Goal: Check status: Check status

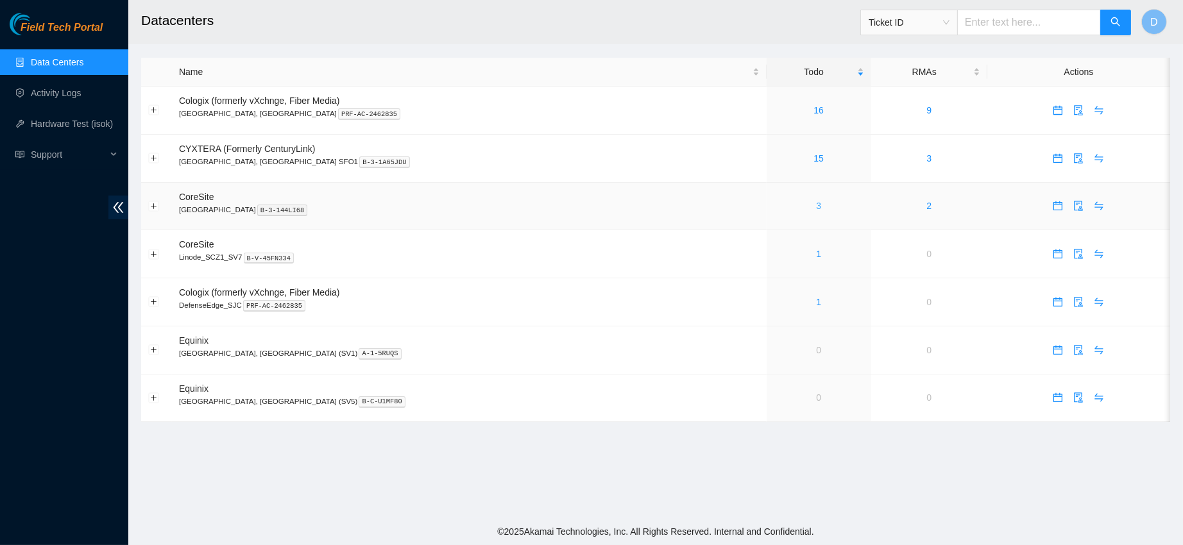
click at [816, 205] on link "3" at bounding box center [818, 206] width 5 height 10
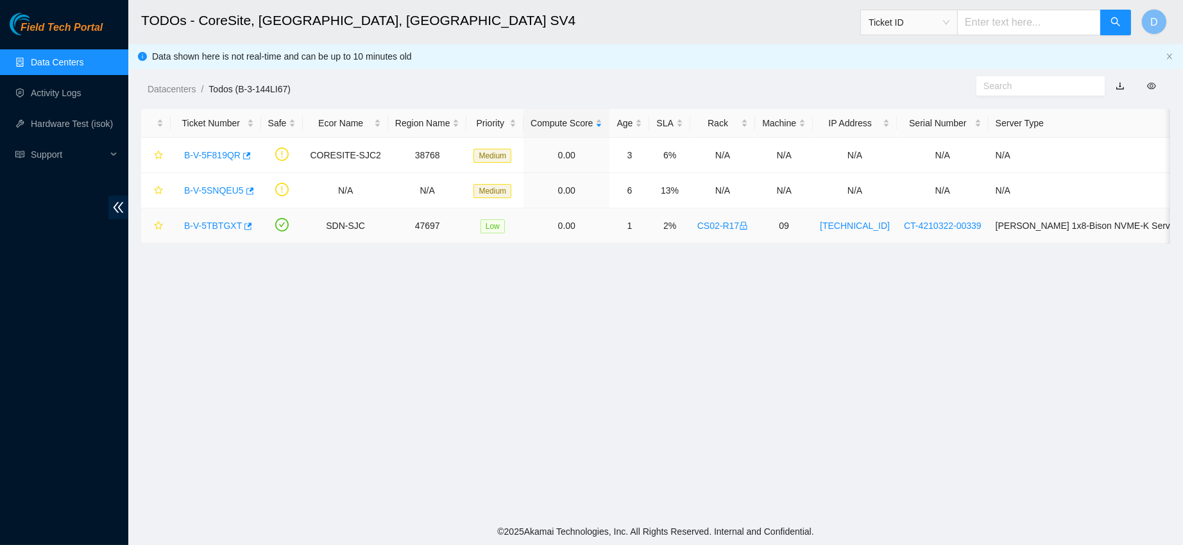
click at [200, 225] on link "B-V-5TBTGXT" at bounding box center [213, 226] width 58 height 10
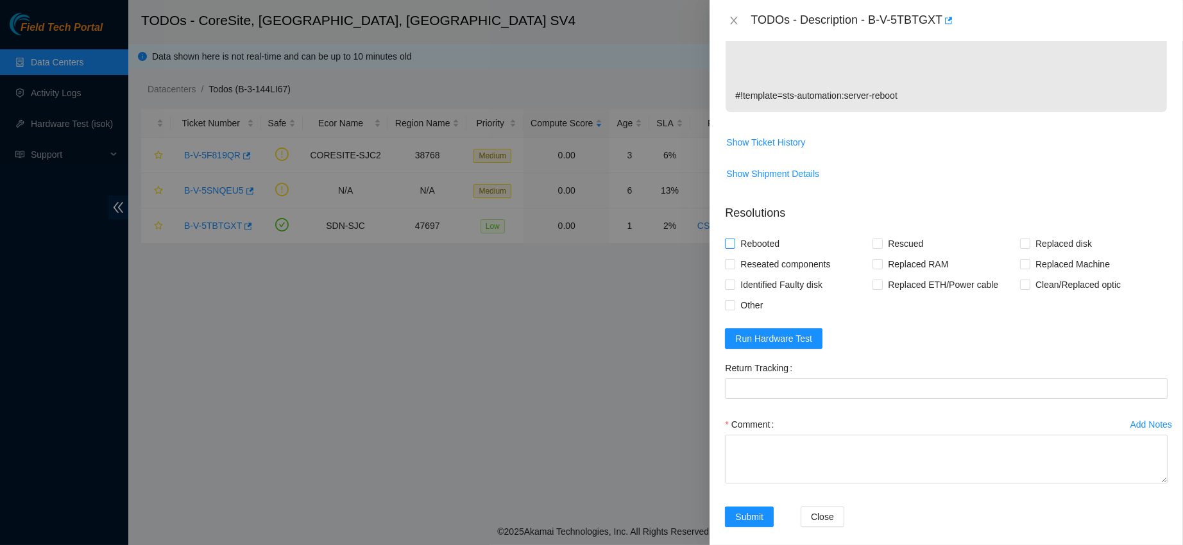
scroll to position [549, 0]
click at [766, 150] on span "Show Ticket History" at bounding box center [765, 142] width 79 height 14
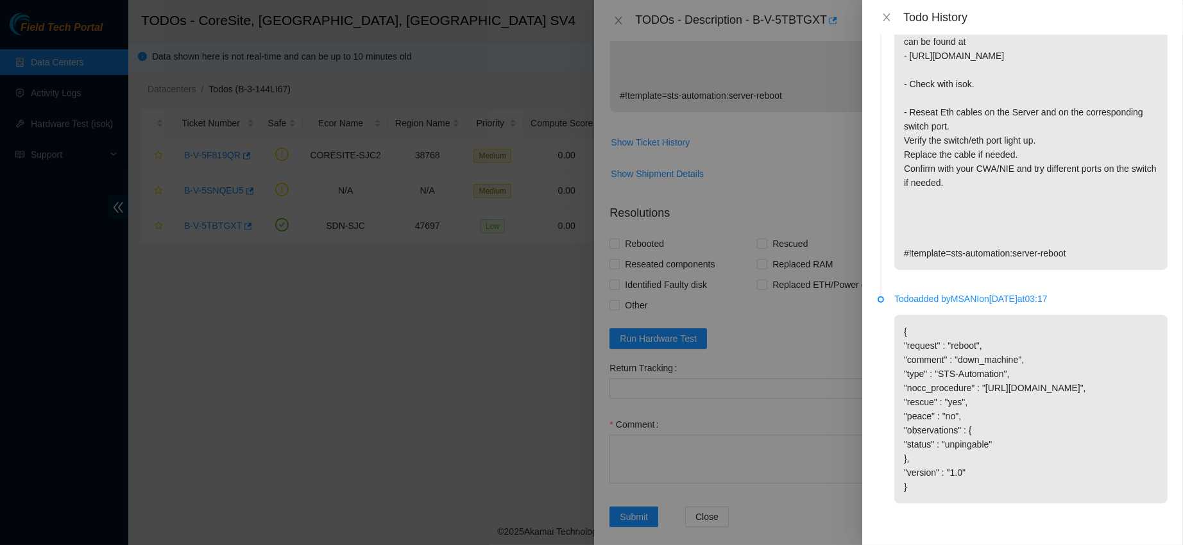
scroll to position [0, 0]
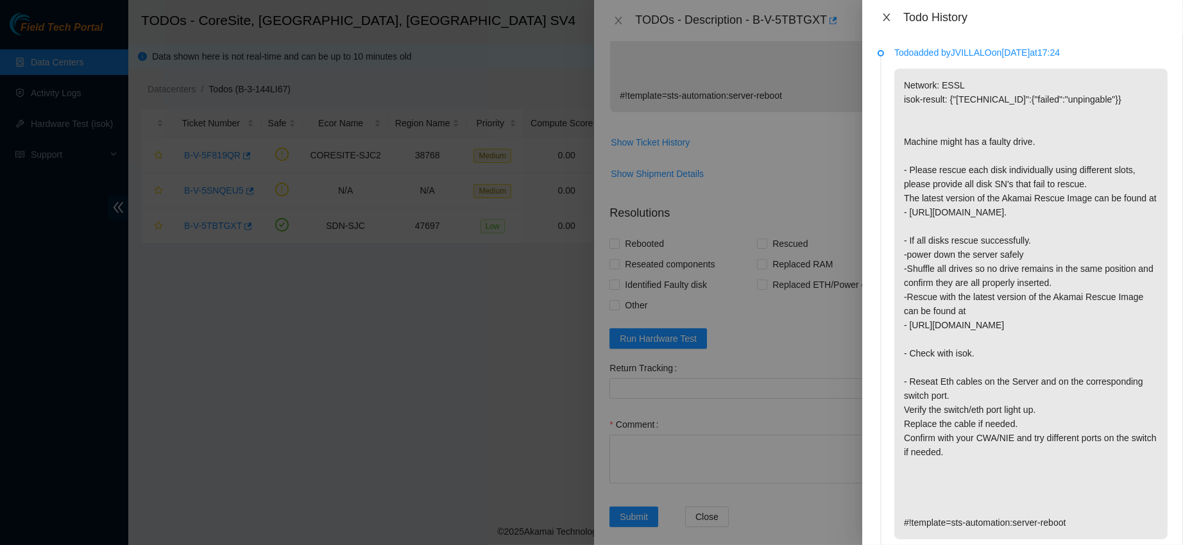
click at [889, 16] on icon "close" at bounding box center [887, 17] width 10 height 10
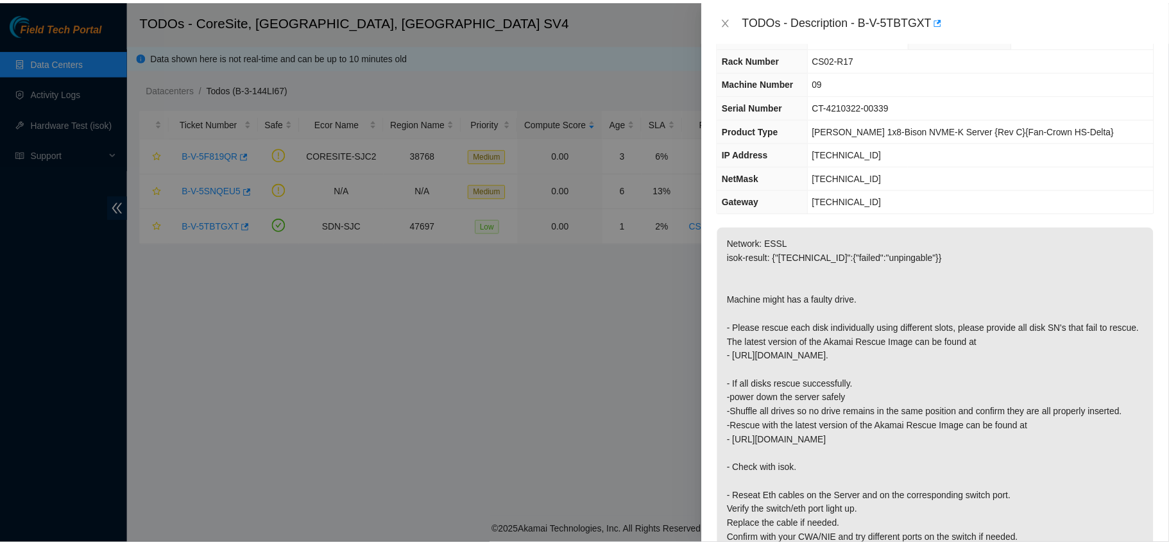
scroll to position [32, 0]
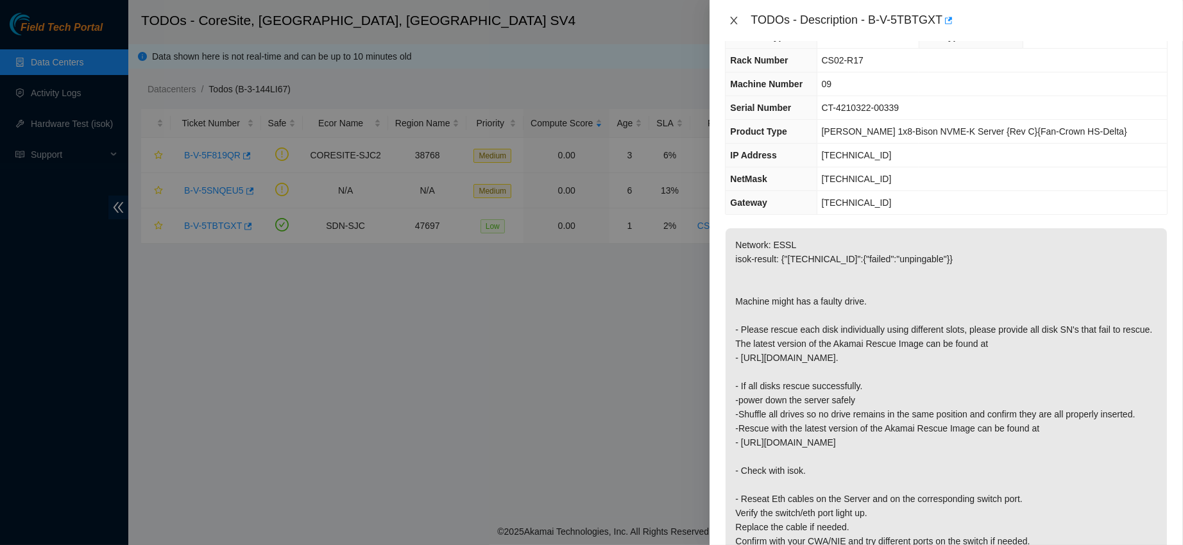
click at [735, 18] on icon "close" at bounding box center [734, 20] width 10 height 10
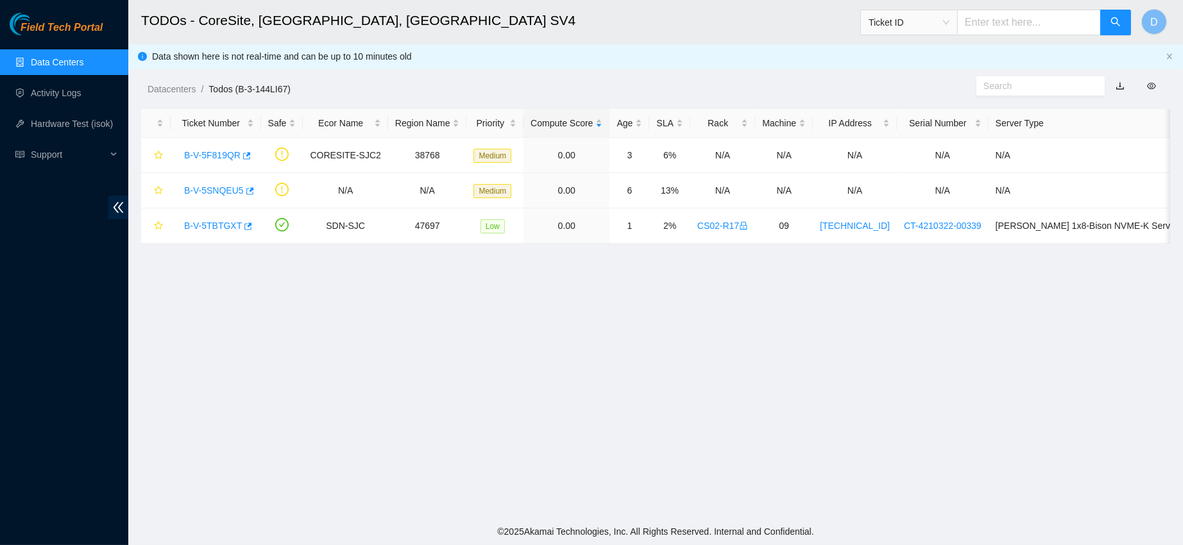
click at [939, 15] on span "Ticket ID" at bounding box center [909, 22] width 81 height 19
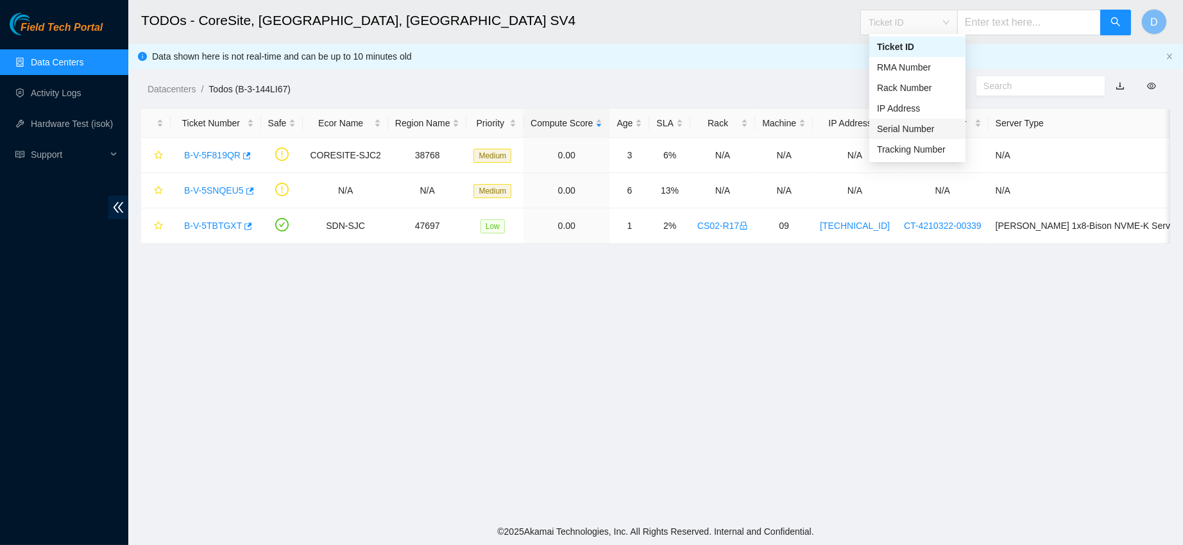
click at [909, 132] on div "Serial Number" at bounding box center [917, 129] width 81 height 14
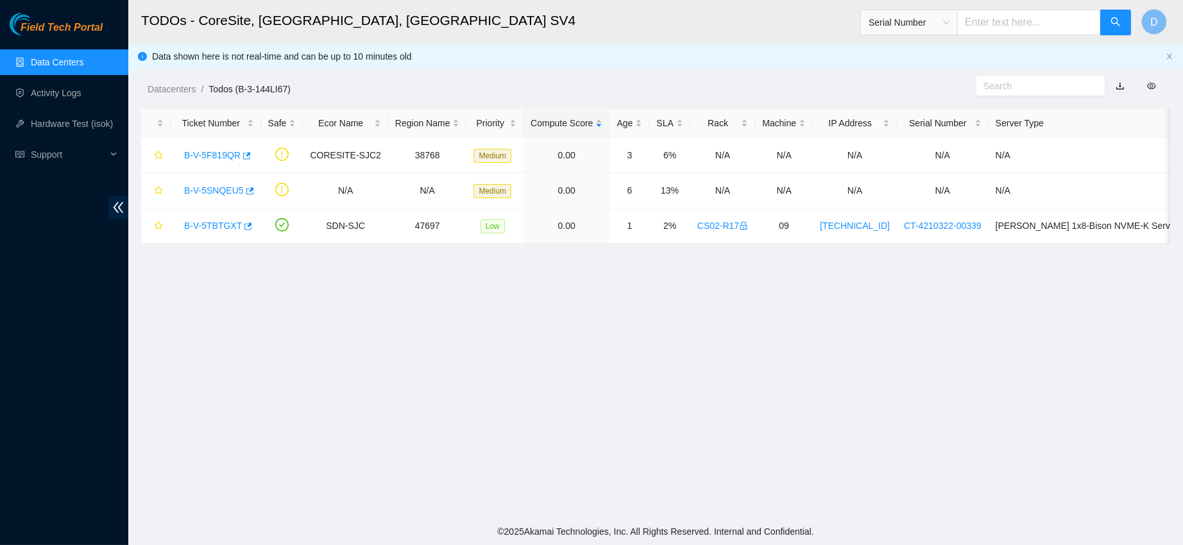
click at [1004, 11] on input "text" at bounding box center [1029, 23] width 144 height 26
paste input "c2009347474"
type input "c2009347474"
click at [1119, 24] on icon "search" at bounding box center [1116, 22] width 10 height 10
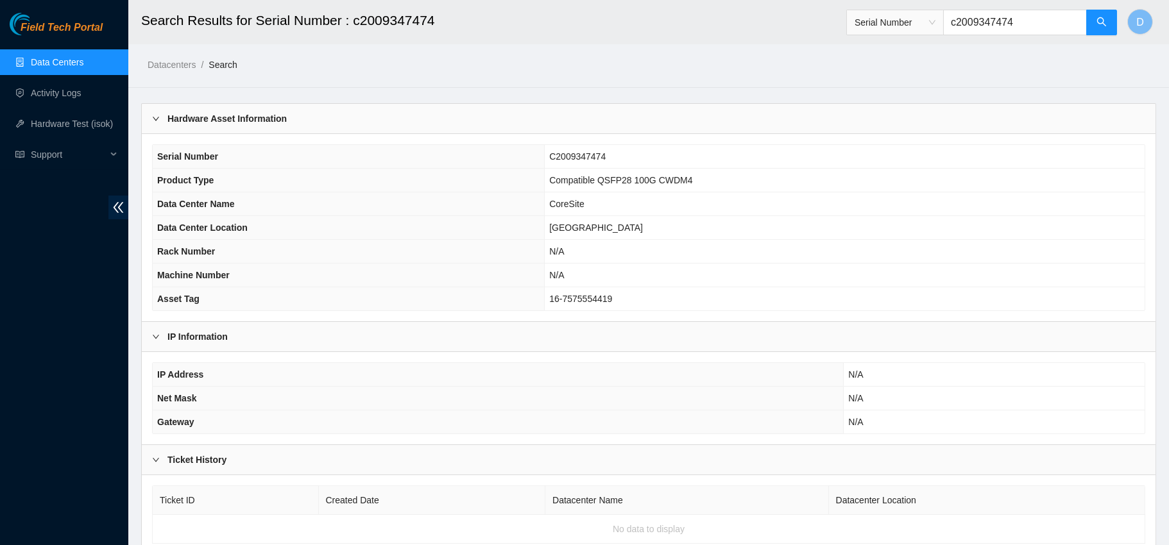
scroll to position [48, 0]
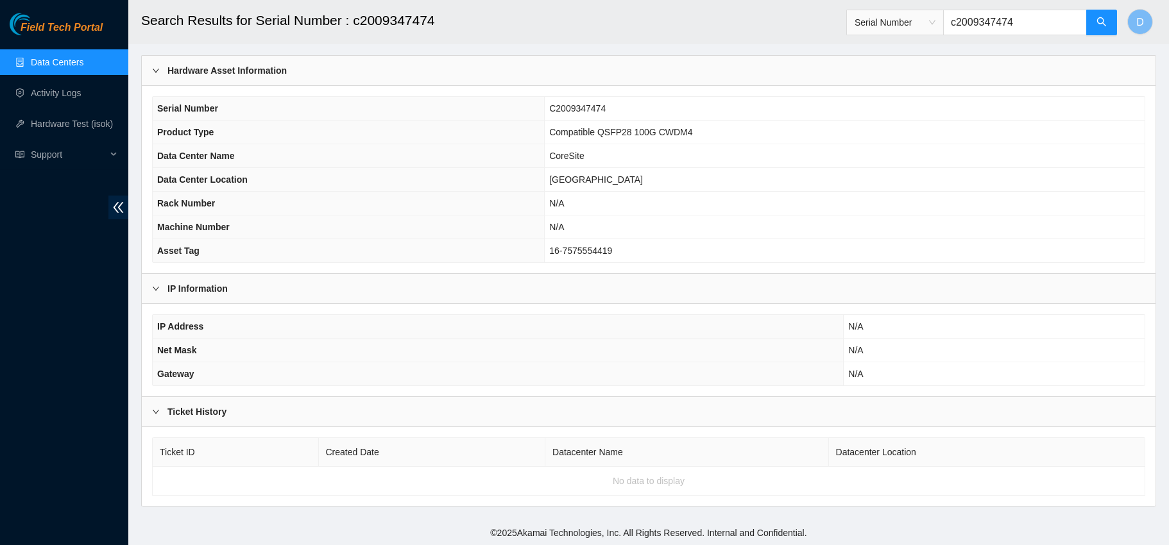
click at [980, 24] on input "c2009347474" at bounding box center [1015, 23] width 144 height 26
paste input "ls10287519"
click at [1093, 30] on button "button" at bounding box center [1101, 23] width 31 height 26
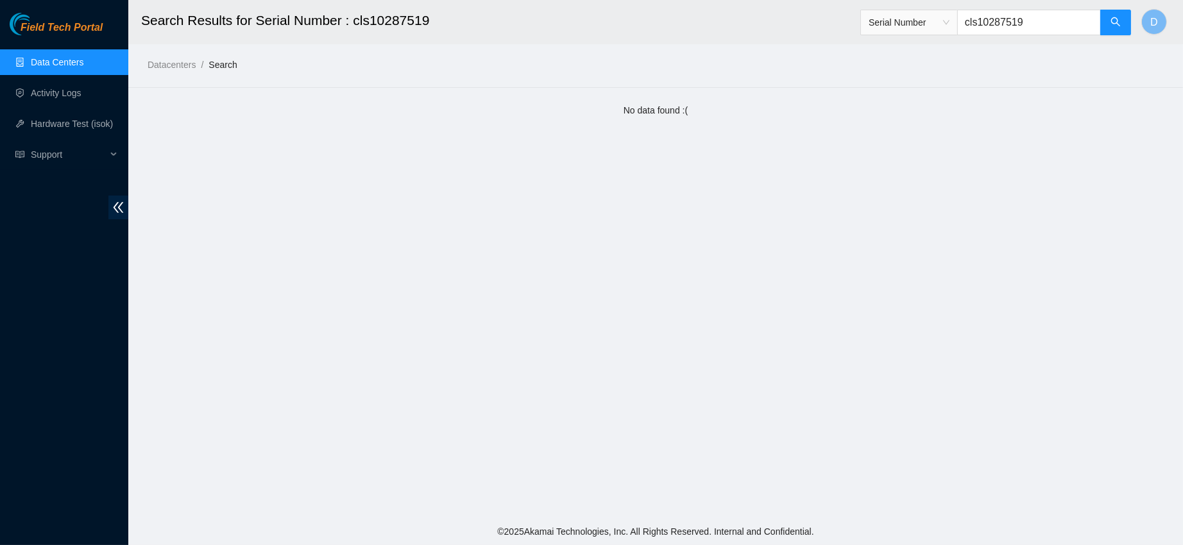
click at [988, 28] on input "cls10287519" at bounding box center [1029, 23] width 144 height 26
paste input "j7p2004196"
click at [1107, 22] on button "button" at bounding box center [1115, 23] width 31 height 26
click at [1000, 26] on input "j7p2004196" at bounding box center [1029, 23] width 144 height 26
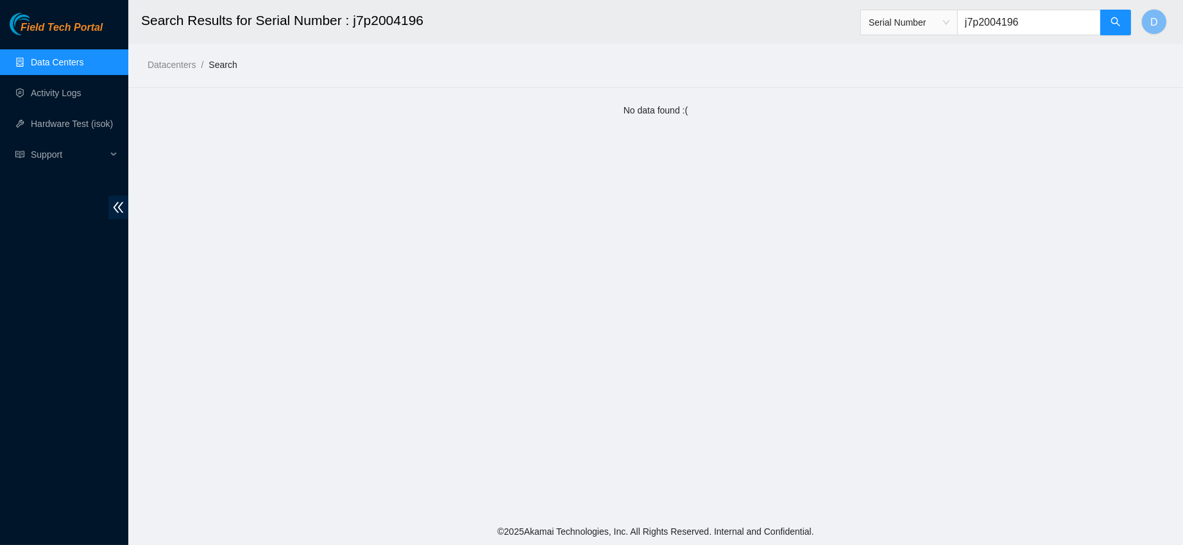
click at [1000, 26] on input "j7p2004196" at bounding box center [1029, 23] width 144 height 26
paste input "C2007390610"
click at [1120, 29] on button "button" at bounding box center [1115, 23] width 31 height 26
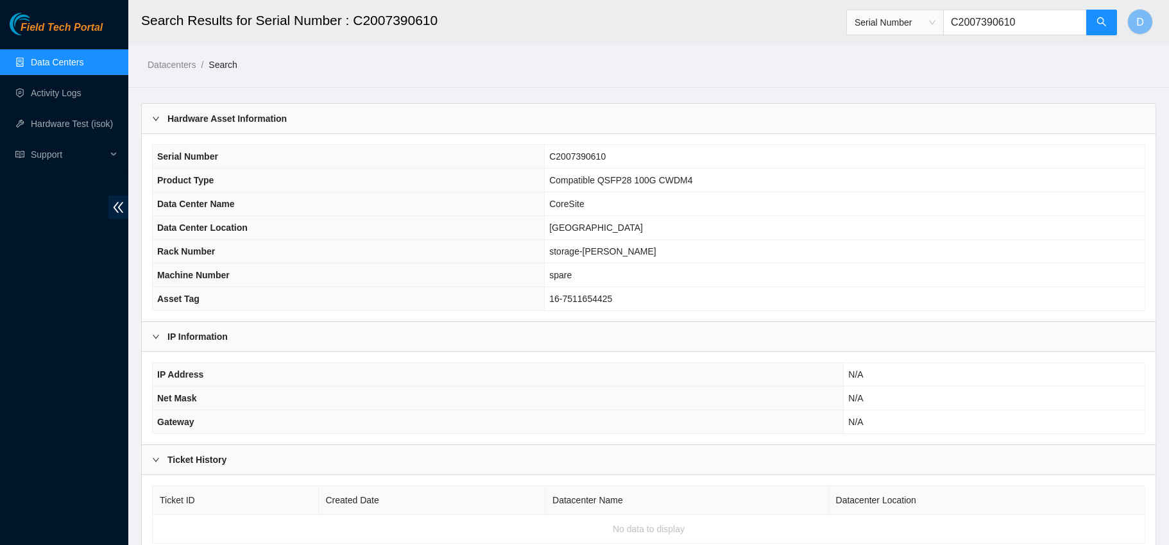
click at [991, 21] on input "C2007390610" at bounding box center [1015, 23] width 144 height 26
paste input "S21EB11F"
click at [1102, 19] on icon "search" at bounding box center [1101, 21] width 9 height 9
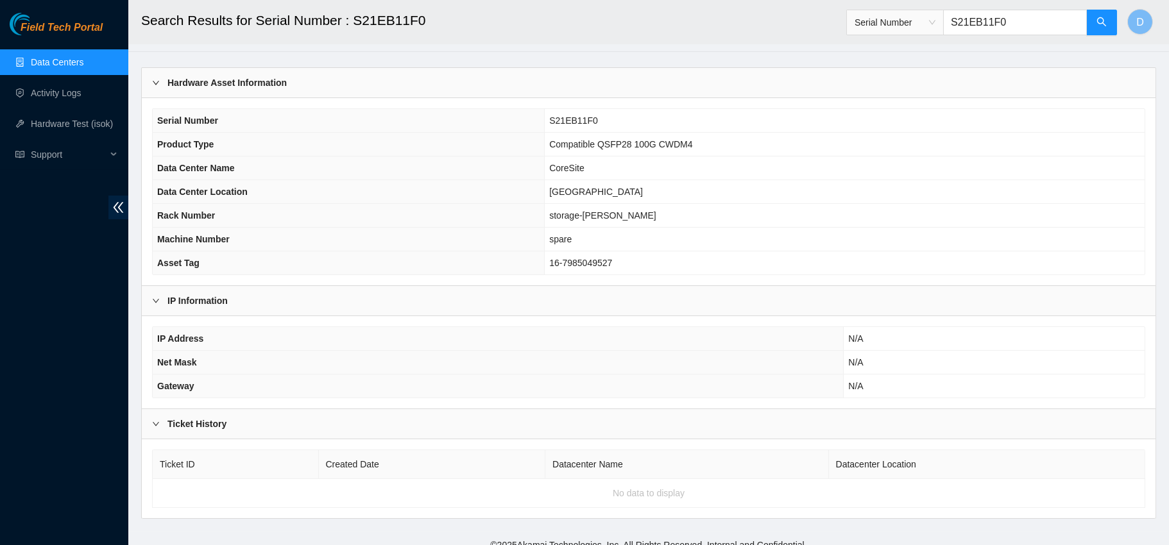
scroll to position [48, 0]
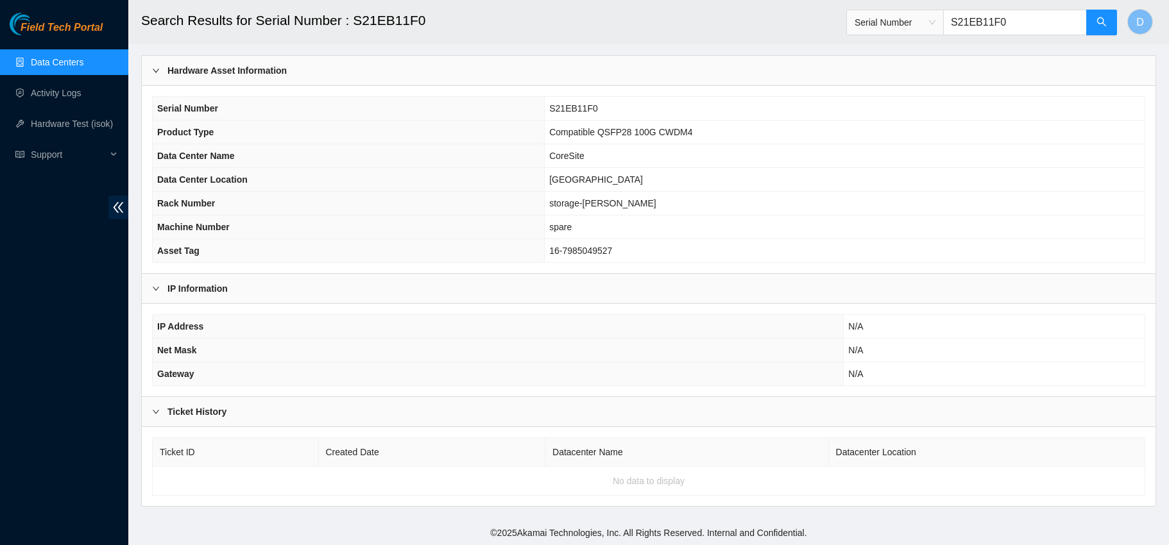
click at [1025, 24] on input "S21EB11F0" at bounding box center [1015, 23] width 144 height 26
paste input "C20M1127"
click at [1082, 28] on input "C20M11270" at bounding box center [1015, 23] width 144 height 26
click at [1097, 20] on icon "search" at bounding box center [1102, 22] width 10 height 10
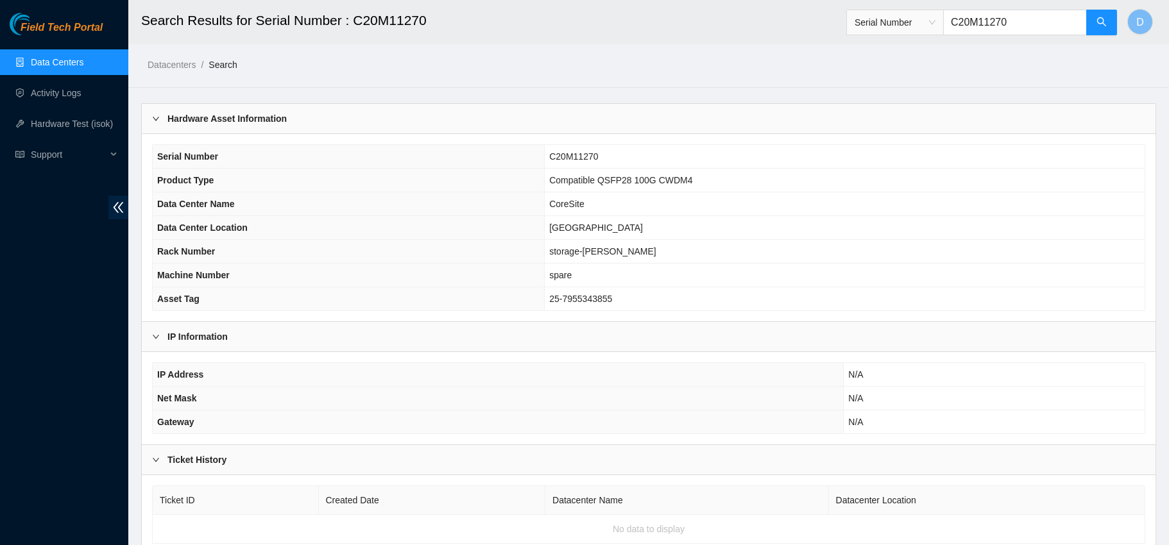
click at [984, 21] on input "C20M11270" at bounding box center [1015, 23] width 144 height 26
paste input "09347551"
click at [1109, 16] on button "button" at bounding box center [1101, 23] width 31 height 26
click at [958, 20] on input "C2009347551" at bounding box center [1015, 23] width 144 height 26
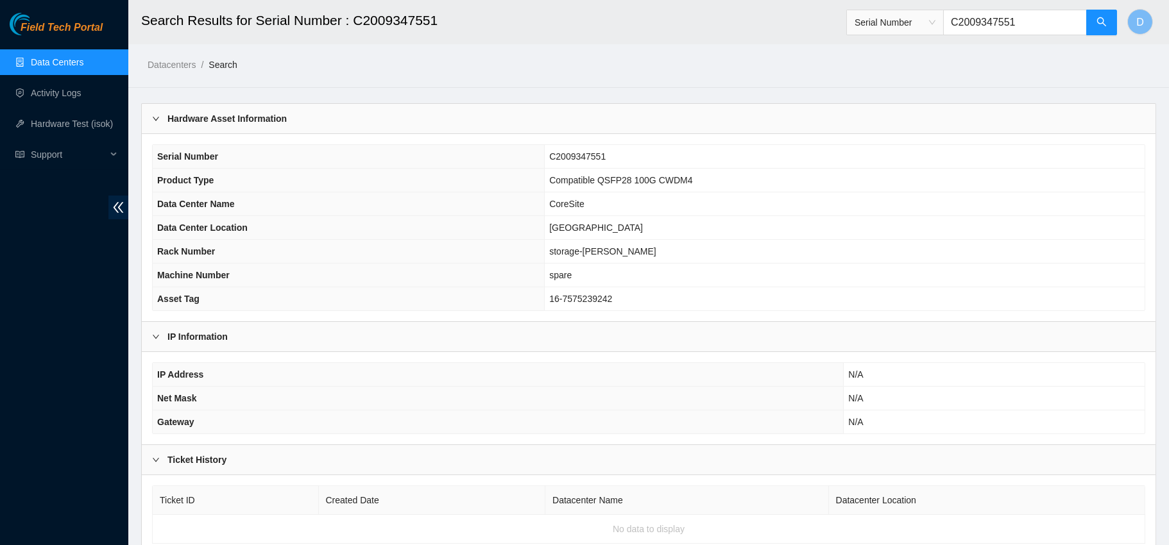
click at [958, 20] on input "C2009347551" at bounding box center [1015, 23] width 144 height 26
paste input "S21EB11HE"
click at [1108, 21] on button "button" at bounding box center [1101, 23] width 31 height 26
click at [971, 30] on input "S21EB11HE" at bounding box center [1015, 23] width 144 height 26
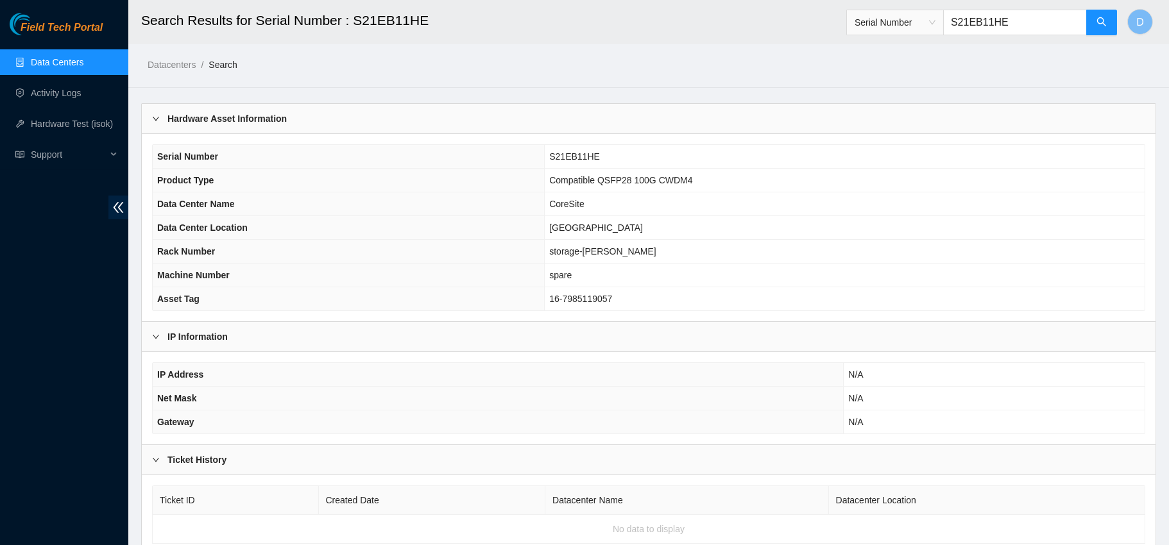
paste input "C2010148821"
click at [1095, 16] on button "button" at bounding box center [1101, 23] width 31 height 26
click at [1005, 21] on input "C2010148821" at bounding box center [1015, 23] width 144 height 26
paste input "S21EB11E9"
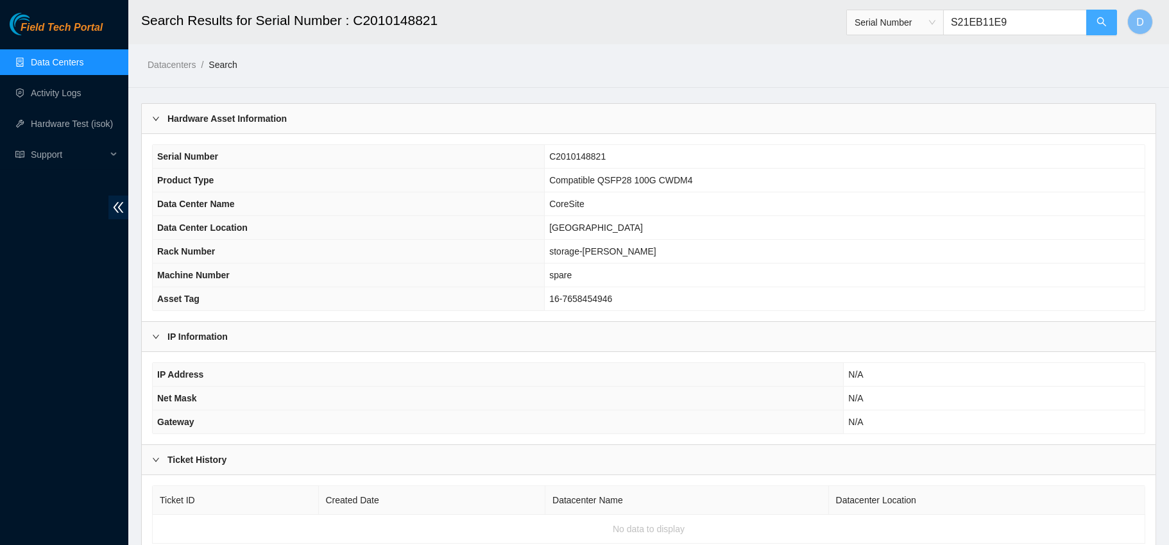
click at [1108, 24] on button "button" at bounding box center [1101, 23] width 31 height 26
click at [975, 33] on input "S21EB11E9" at bounding box center [1015, 23] width 144 height 26
paste input "C20M23211"
click at [1111, 24] on button "button" at bounding box center [1101, 23] width 31 height 26
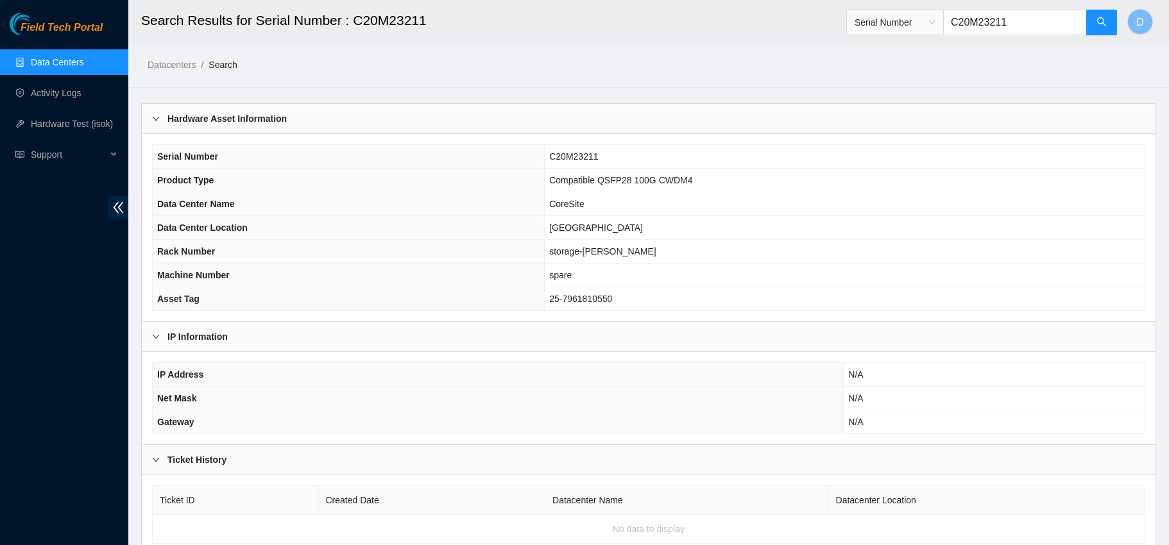
click at [975, 17] on input "C20M23211" at bounding box center [1015, 23] width 144 height 26
paste input "0934705"
click at [1097, 28] on span "search" at bounding box center [1102, 23] width 10 height 12
click at [1009, 22] on input "C2009347051" at bounding box center [1015, 23] width 144 height 26
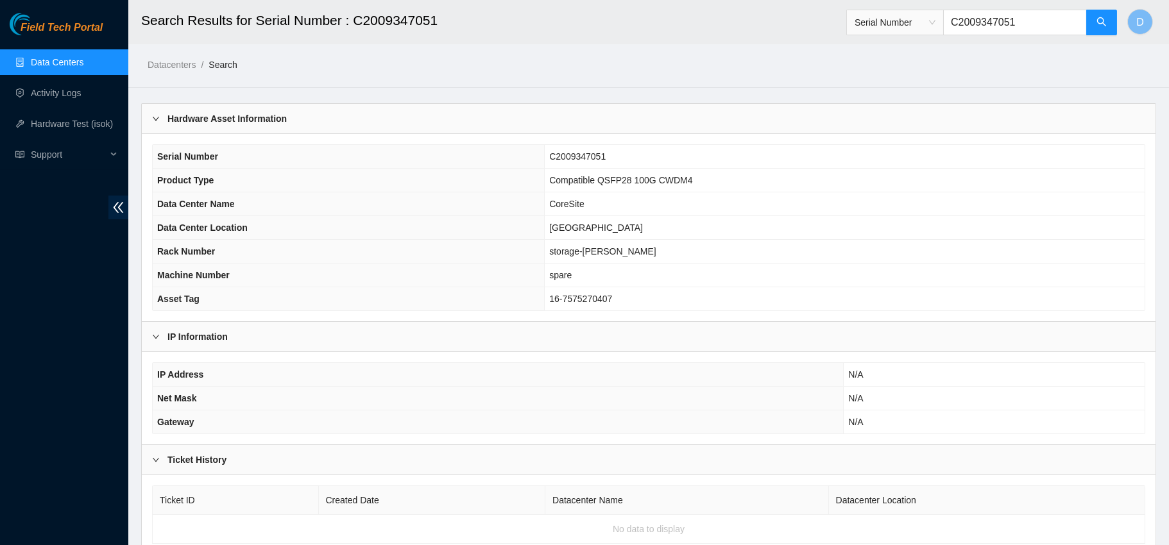
click at [1009, 22] on input "C2009347051" at bounding box center [1015, 23] width 144 height 26
paste input "M22266"
click at [1104, 8] on span "Serial Number C20M22266" at bounding box center [981, 18] width 271 height 33
click at [1106, 22] on icon "search" at bounding box center [1102, 22] width 10 height 10
click at [978, 21] on input "C20M22266" at bounding box center [1015, 23] width 144 height 26
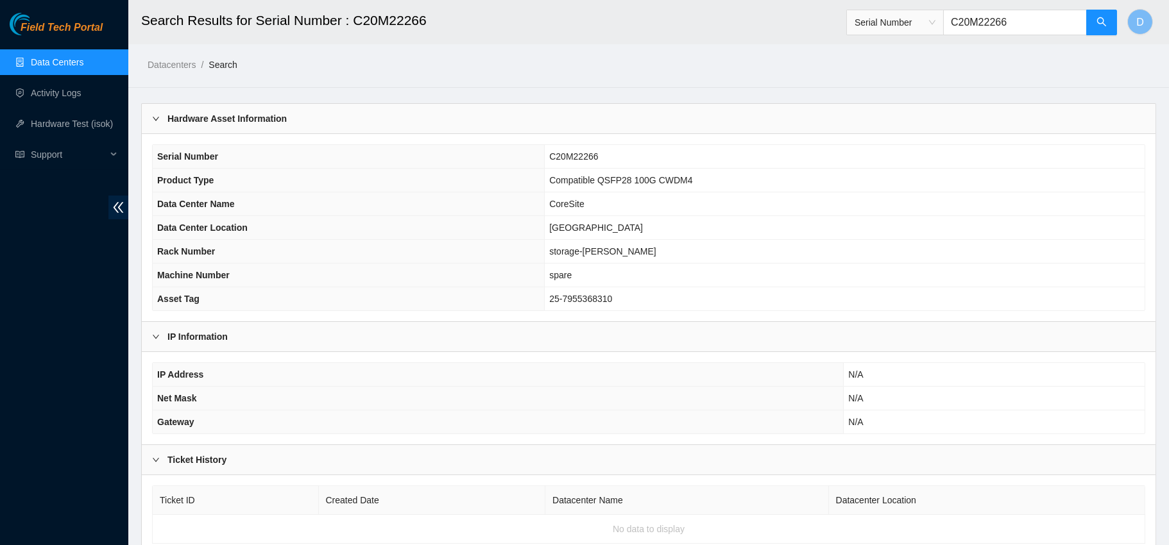
click at [978, 21] on input "C20M22266" at bounding box center [1015, 23] width 144 height 26
paste input "S21HB009C"
click at [1091, 21] on button "button" at bounding box center [1101, 23] width 31 height 26
type input "S21HB009C"
click at [977, 19] on input "S21HB009C" at bounding box center [1015, 23] width 144 height 26
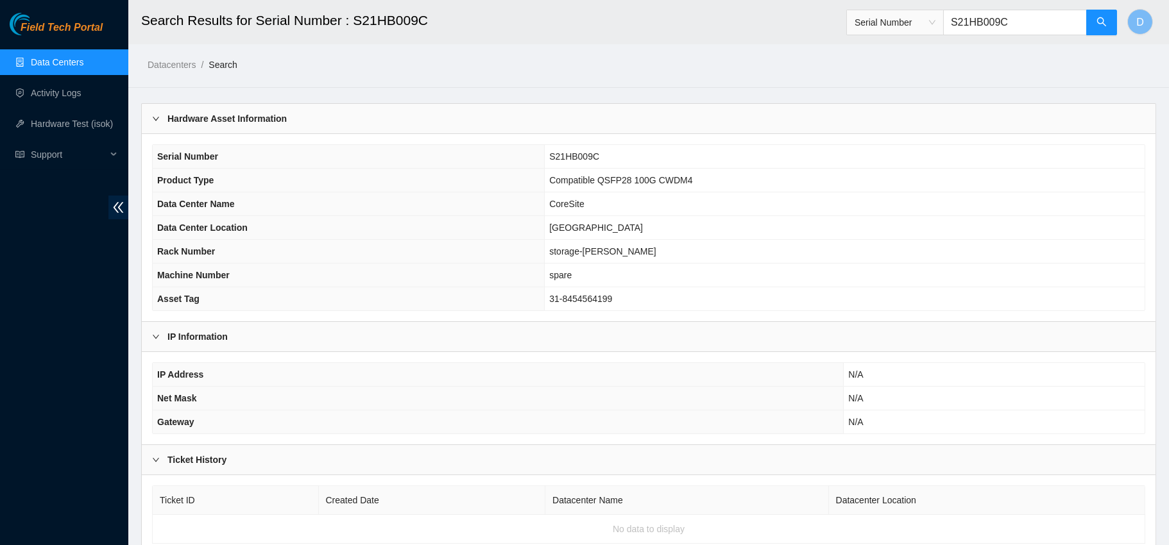
click at [977, 19] on input "S21HB009C" at bounding box center [1015, 23] width 144 height 26
paste input "C20H08204"
click at [1101, 13] on button "button" at bounding box center [1101, 23] width 31 height 26
click at [1006, 24] on input "C20H08204" at bounding box center [1015, 23] width 144 height 26
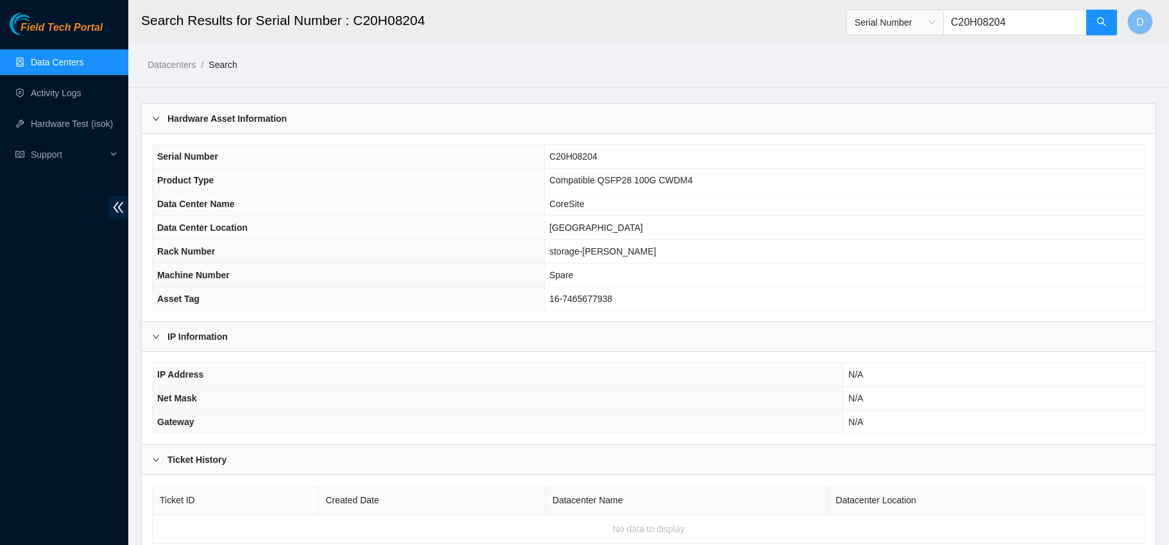
paste input "09347368"
click at [1109, 16] on button "button" at bounding box center [1101, 23] width 31 height 26
click at [965, 19] on input "C2009347368" at bounding box center [1015, 23] width 144 height 26
paste input "H08220"
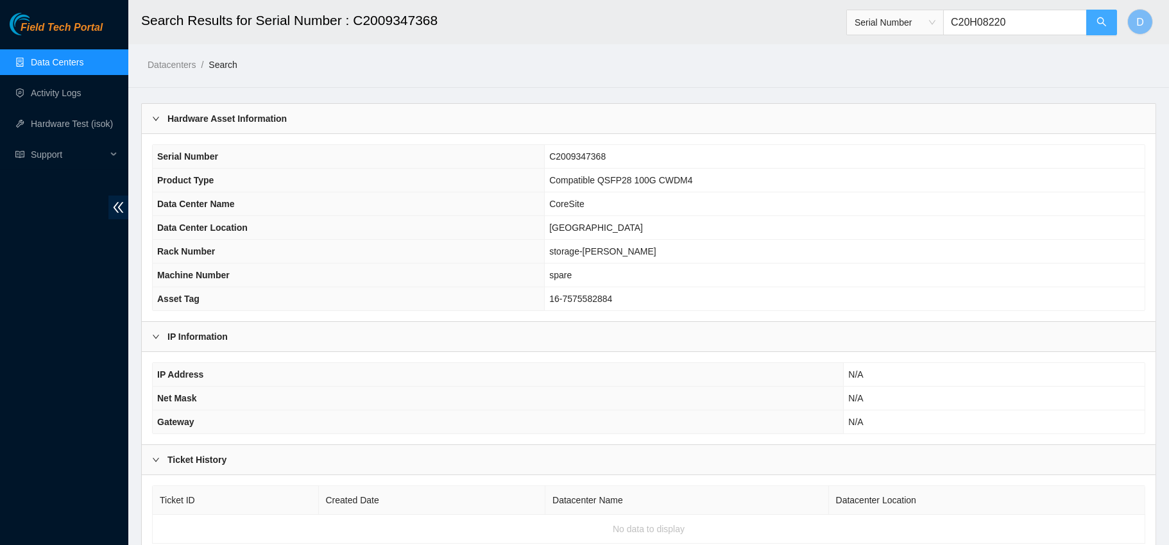
click at [1112, 27] on button "button" at bounding box center [1101, 23] width 31 height 26
type input "C20H08220"
